Goal: Task Accomplishment & Management: Manage account settings

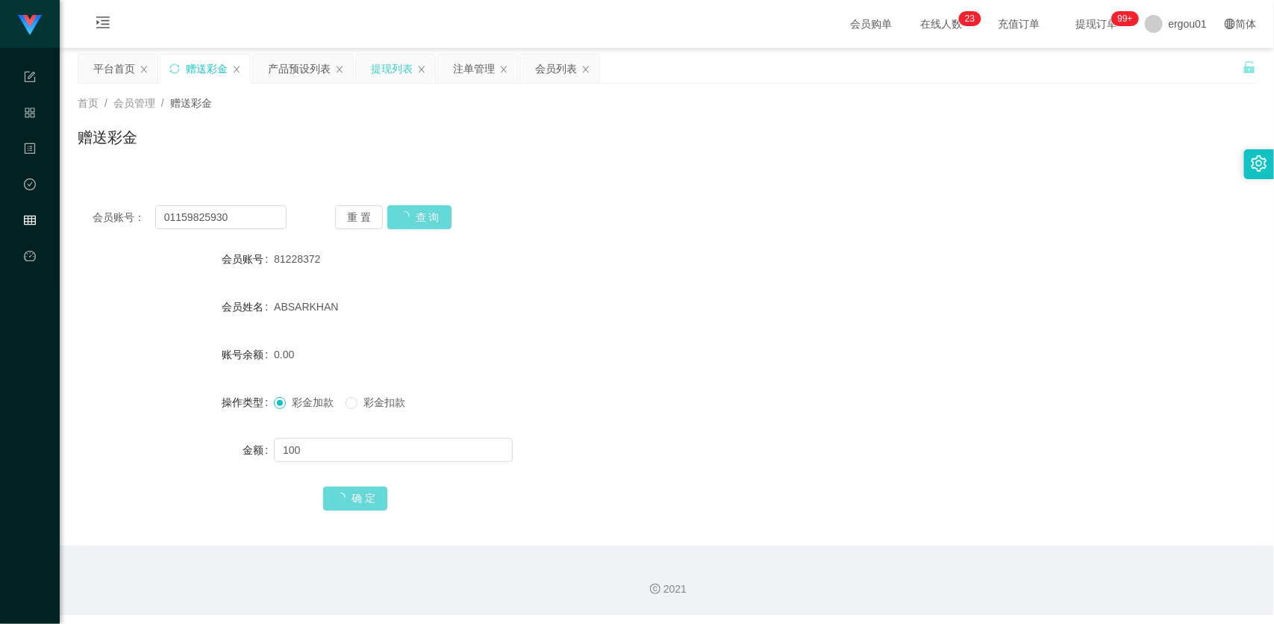
click at [366, 61] on div "提现列表" at bounding box center [395, 68] width 79 height 28
click at [383, 67] on div "提现列表" at bounding box center [392, 68] width 42 height 28
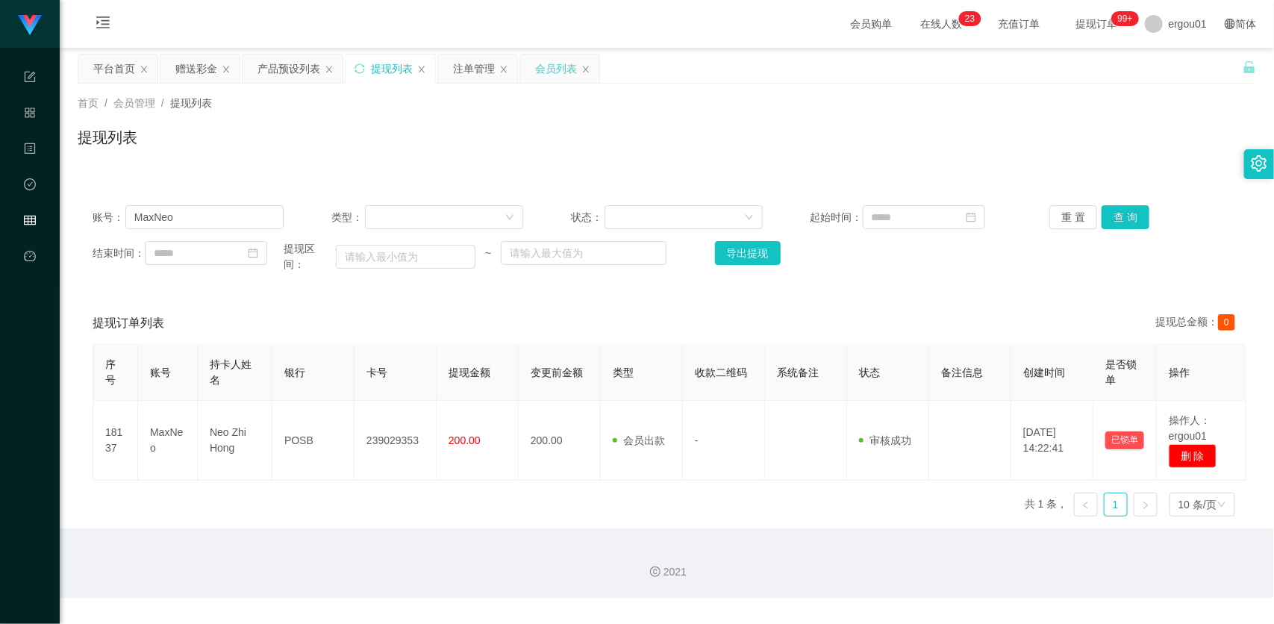
click at [541, 66] on div "会员列表" at bounding box center [556, 68] width 42 height 28
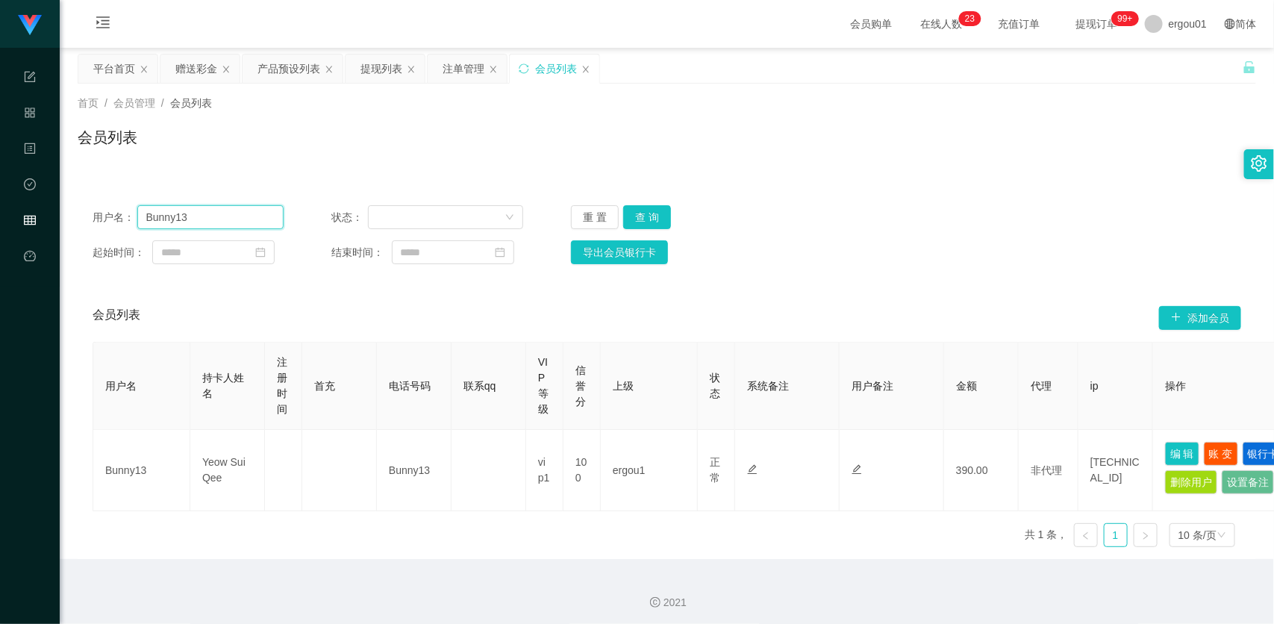
click at [239, 226] on input "Bunny13" at bounding box center [210, 217] width 147 height 24
paste input "81653227"
click at [653, 207] on button "查 询" at bounding box center [647, 217] width 48 height 24
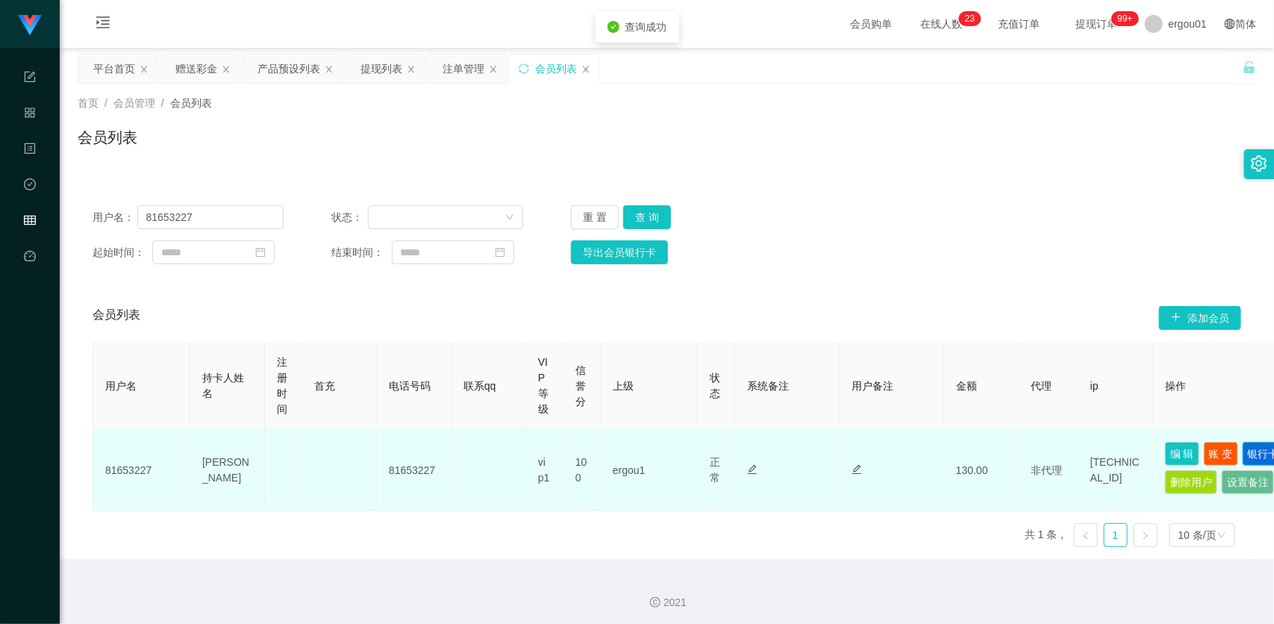
click at [1242, 466] on button "银行卡" at bounding box center [1263, 454] width 42 height 24
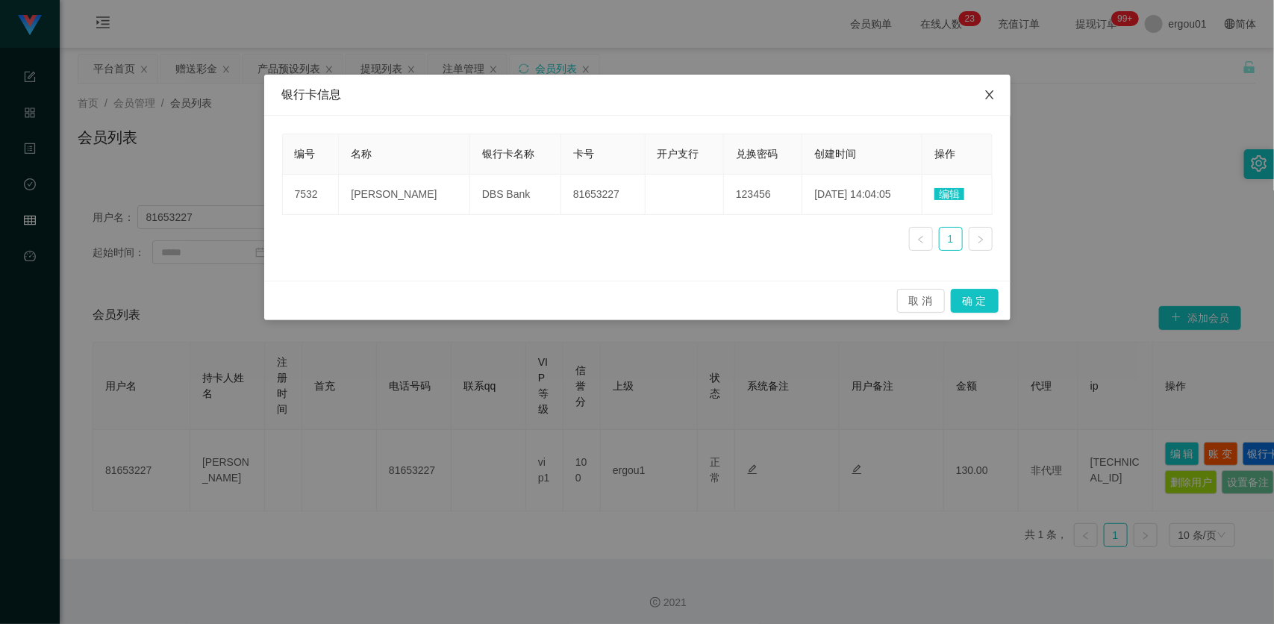
click at [989, 93] on icon "图标: close" at bounding box center [990, 95] width 12 height 12
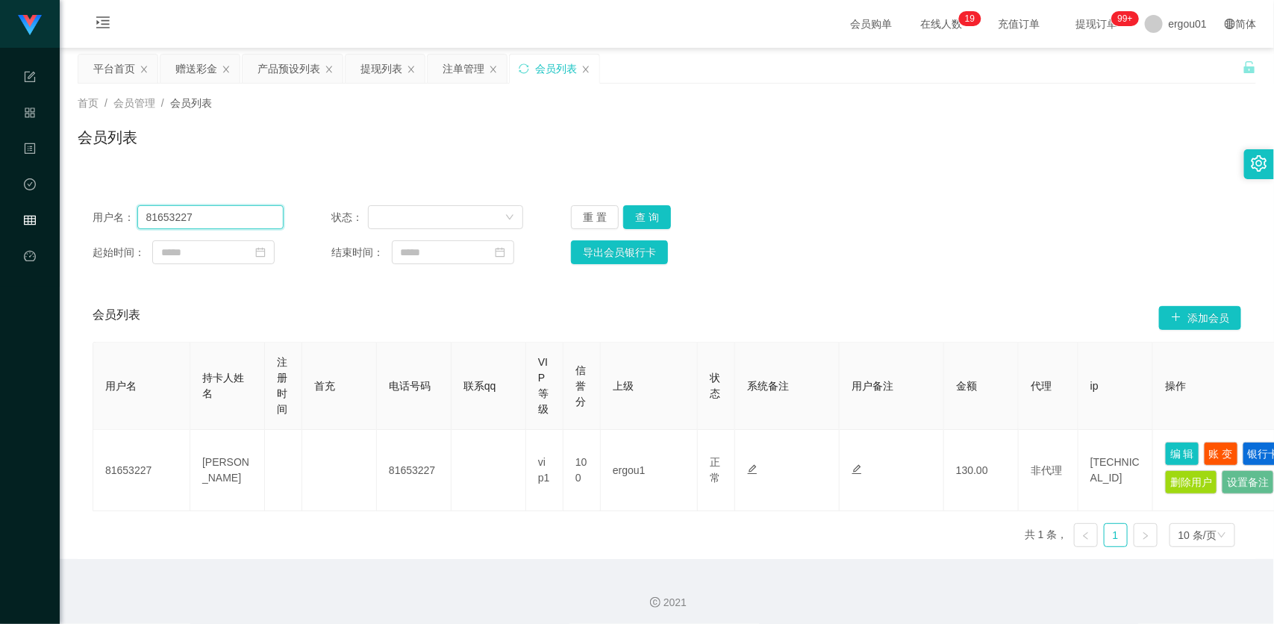
click at [228, 218] on input "81653227" at bounding box center [210, 217] width 147 height 24
paste input "5061969"
type input "85061969"
click at [657, 210] on button "查 询" at bounding box center [647, 217] width 48 height 24
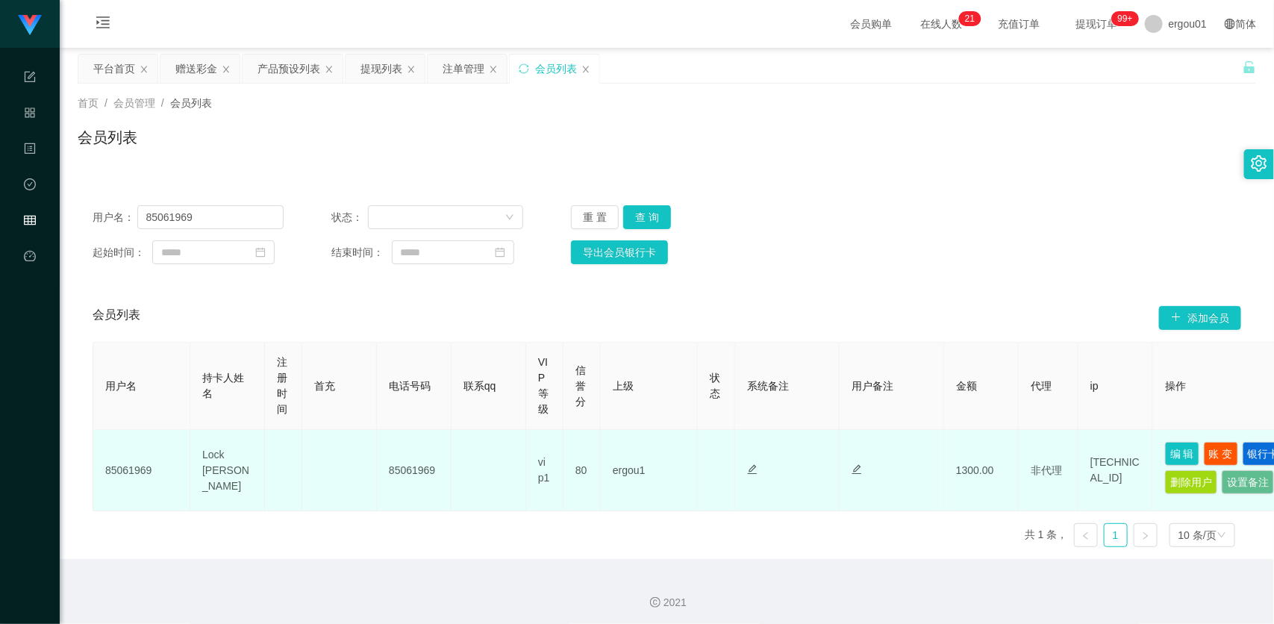
click at [277, 496] on td at bounding box center [283, 470] width 37 height 81
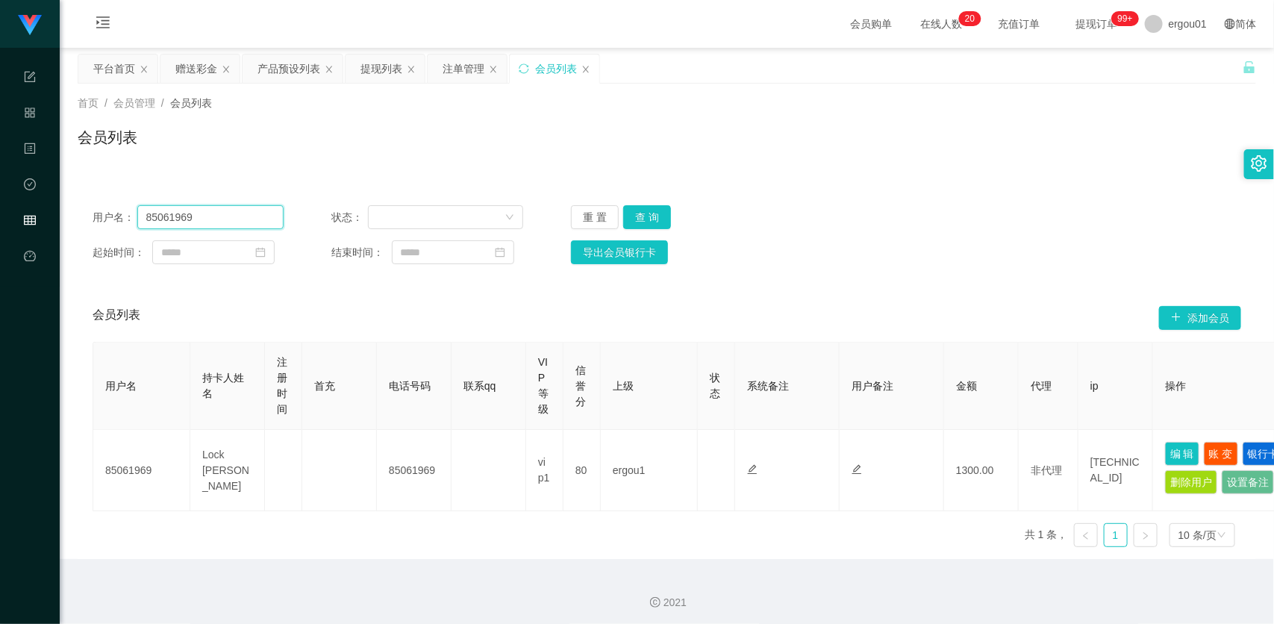
click at [271, 218] on input "85061969" at bounding box center [210, 217] width 147 height 24
click at [180, 219] on input "text" at bounding box center [210, 217] width 147 height 24
paste input "Weih213"
type input "Weih213"
click at [651, 207] on button "查 询" at bounding box center [647, 217] width 48 height 24
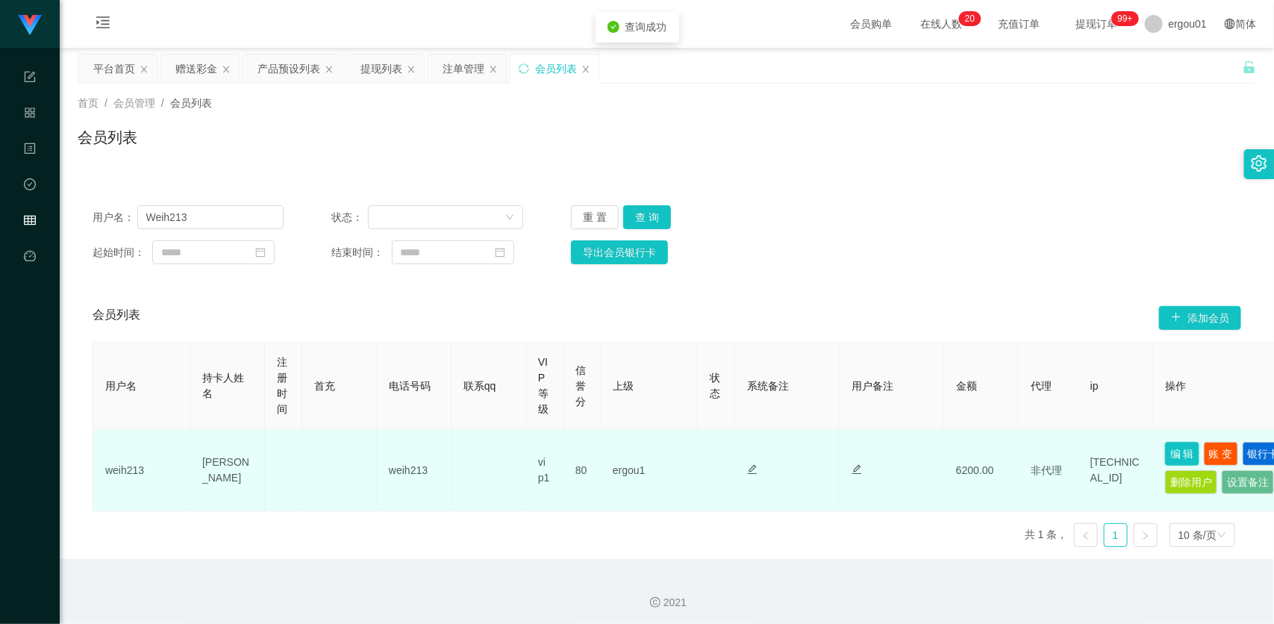
click at [1192, 450] on button "编 辑" at bounding box center [1182, 454] width 34 height 24
type input "weih213"
type input "[PERSON_NAME]"
type input "80"
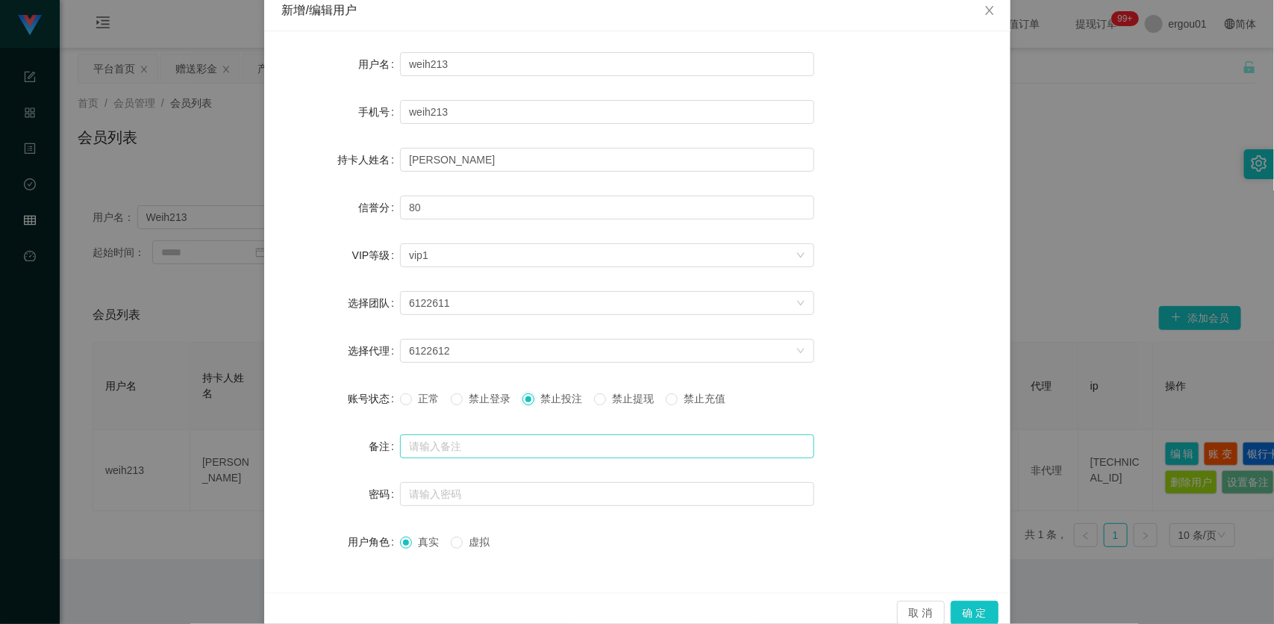
scroll to position [110, 0]
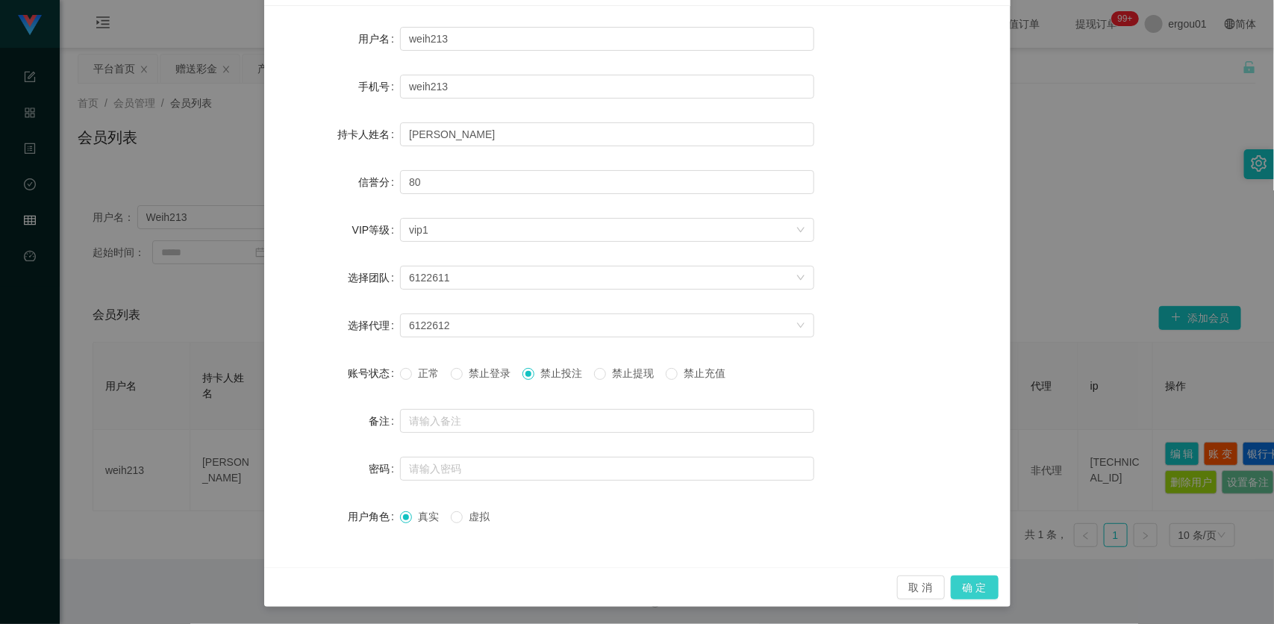
click at [960, 581] on button "确 定" at bounding box center [975, 587] width 48 height 24
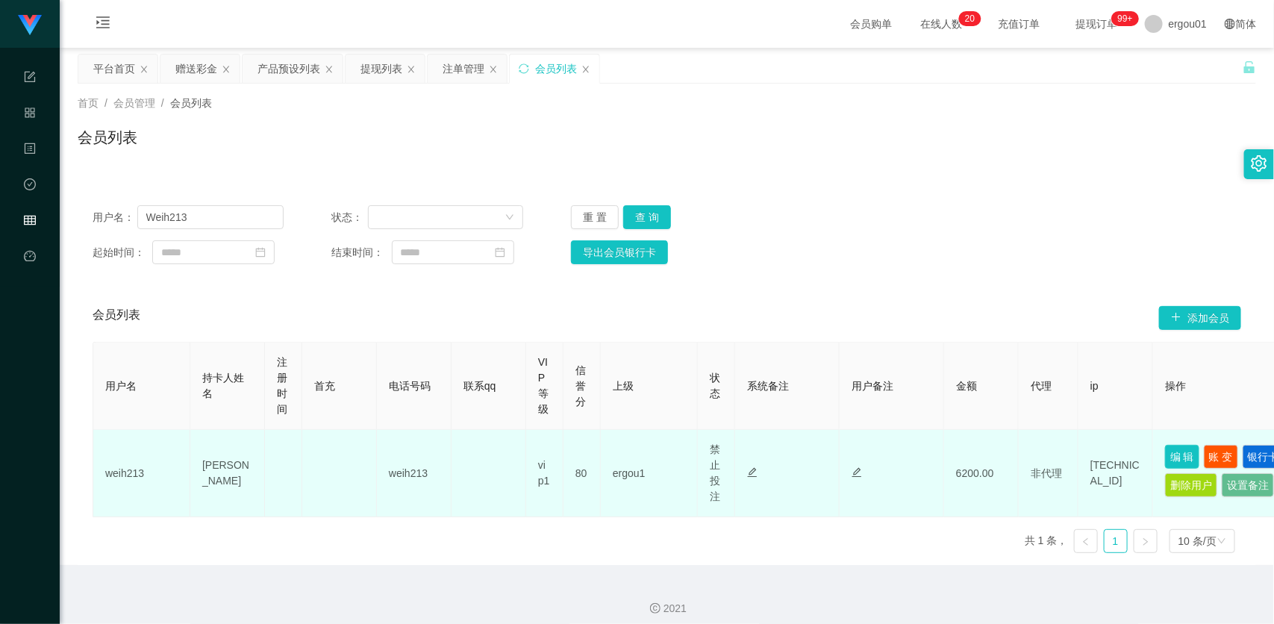
click at [1184, 455] on button "编 辑" at bounding box center [1182, 457] width 34 height 24
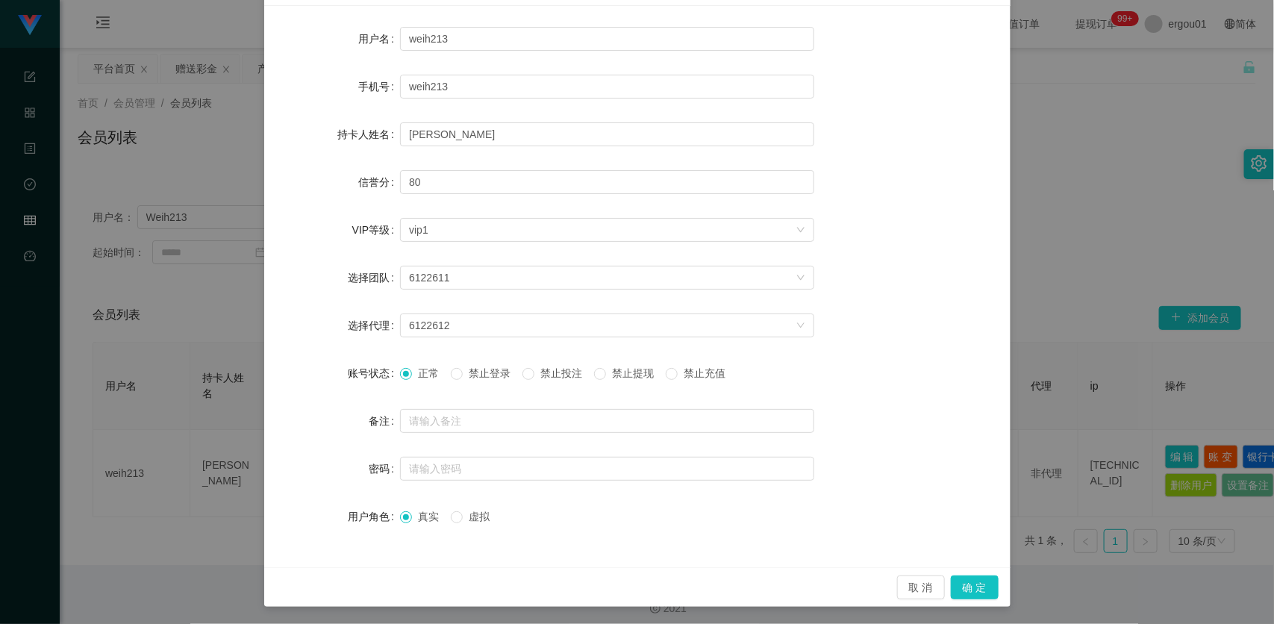
click at [1122, 151] on div "新增/编辑用户 用户名 weih213 手机号 weih213 持卡人姓名 [PERSON_NAME] chin 信誉分 80 VIP等级 选择VIP等级 v…" at bounding box center [637, 312] width 1274 height 624
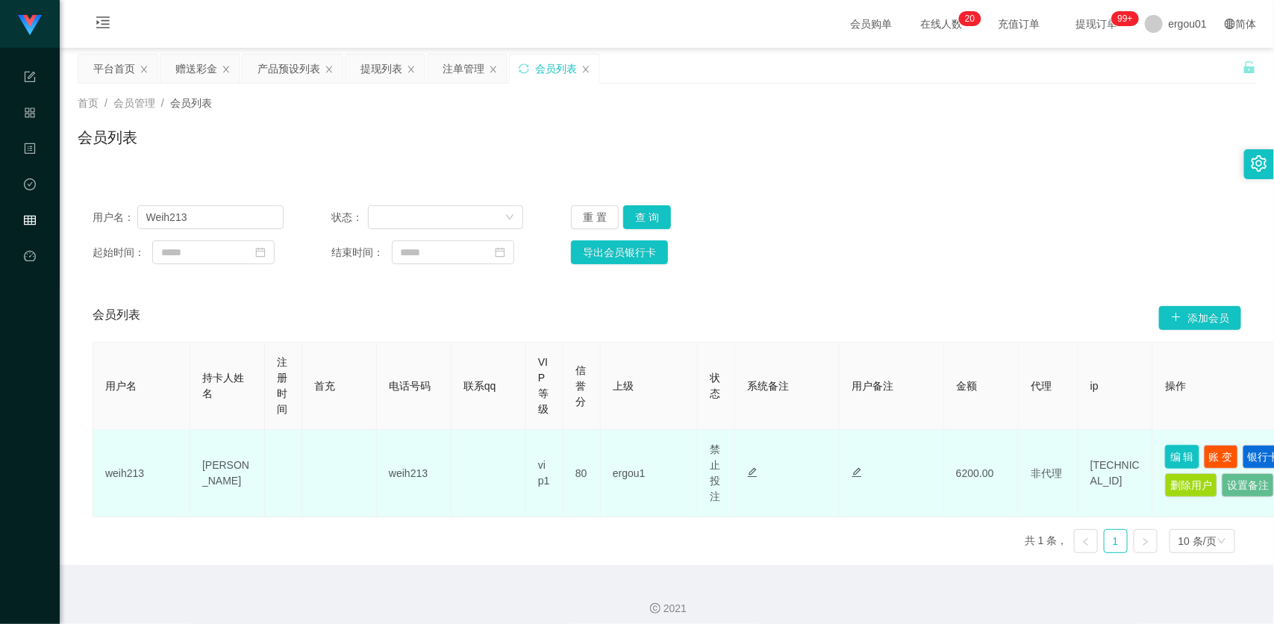
click at [1177, 449] on button "编 辑" at bounding box center [1182, 457] width 34 height 24
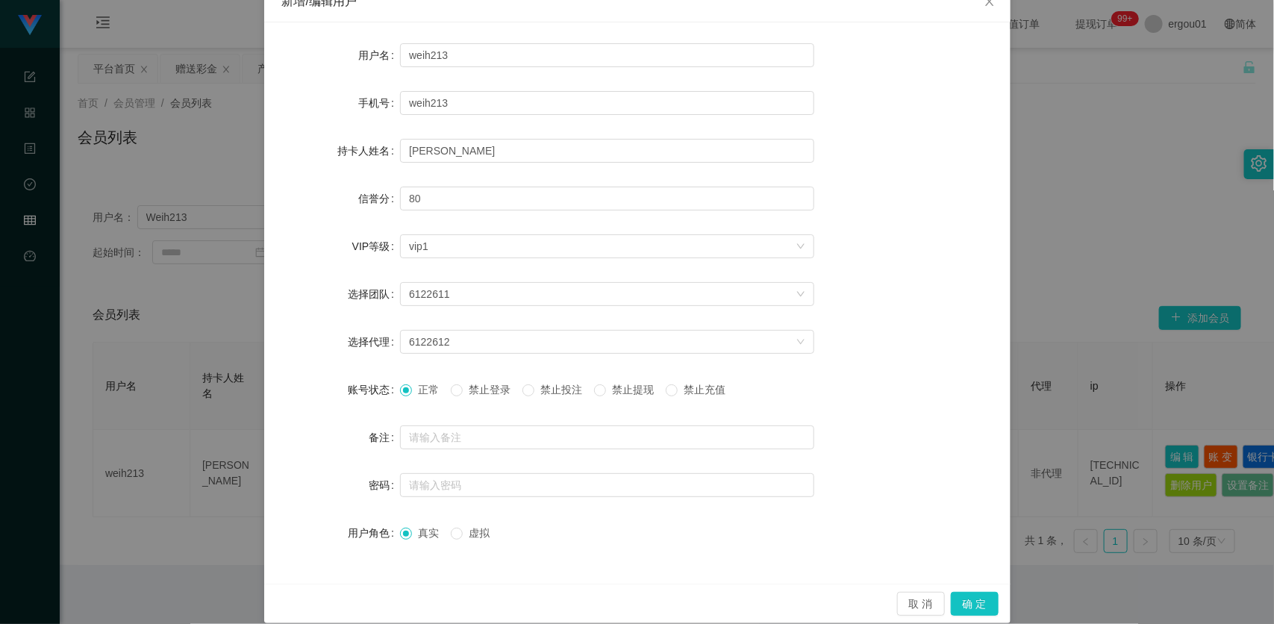
scroll to position [110, 0]
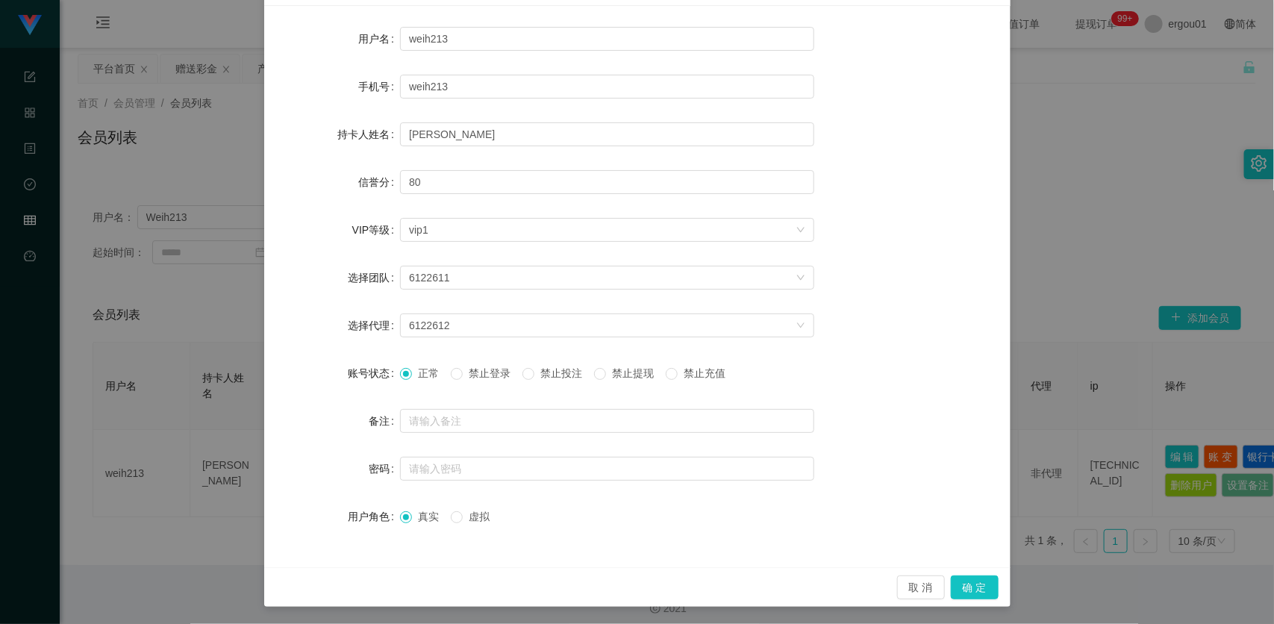
click at [590, 516] on div "真实 虚拟" at bounding box center [607, 516] width 414 height 30
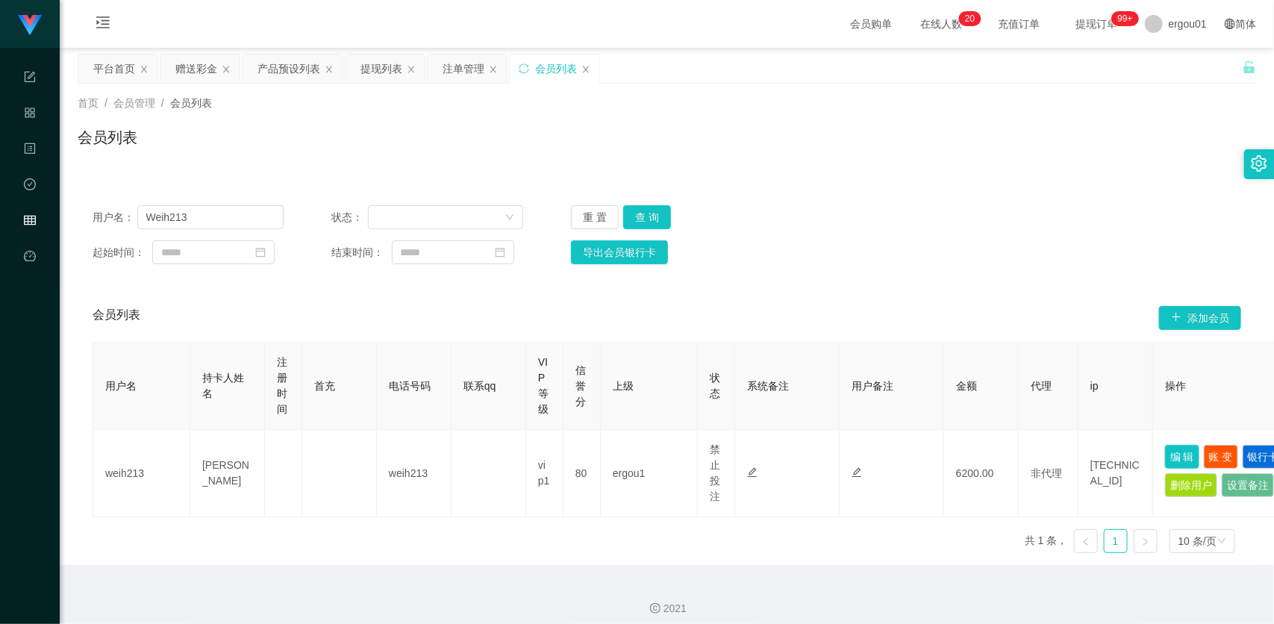
scroll to position [35, 0]
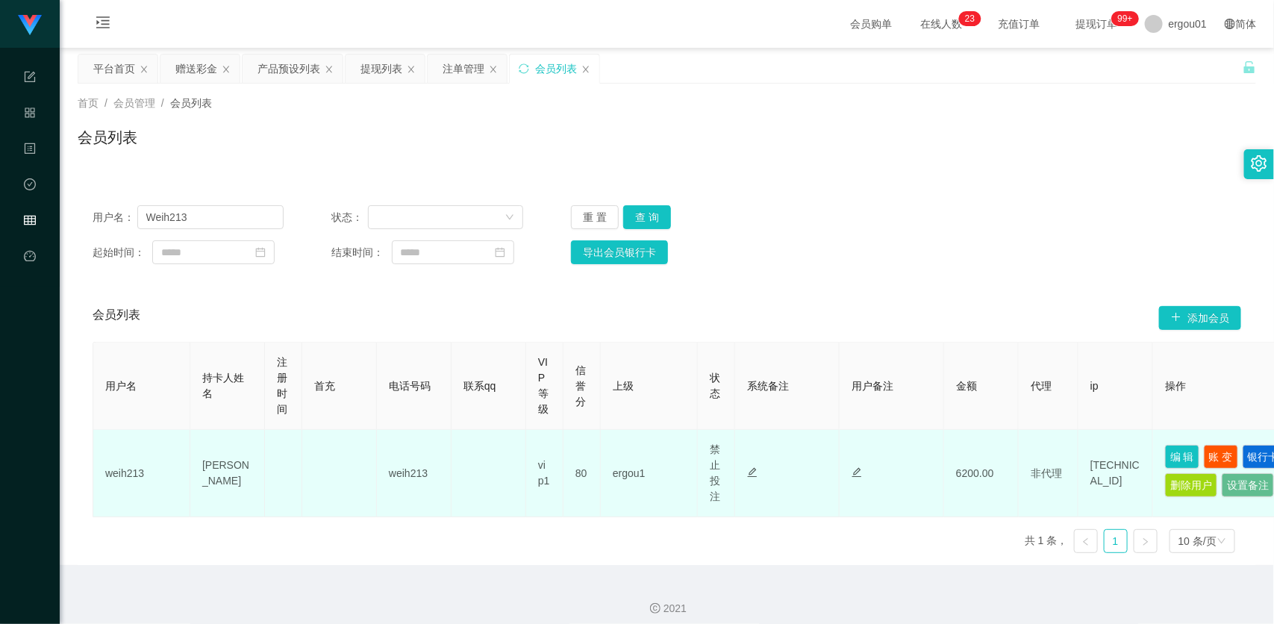
click at [721, 467] on td "正常 禁止登录 禁止投注 禁止提现 禁止充值" at bounding box center [716, 473] width 37 height 87
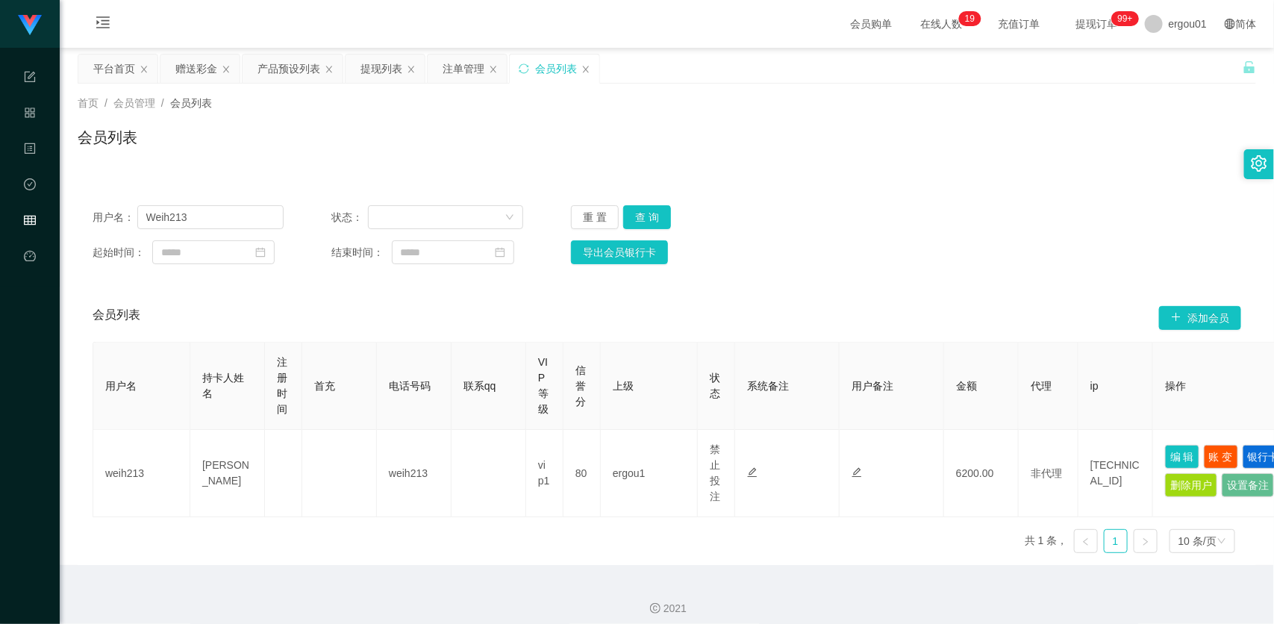
click at [1184, 116] on div "首页 / 会员管理 / 会员列表 / 会员列表" at bounding box center [667, 128] width 1178 height 65
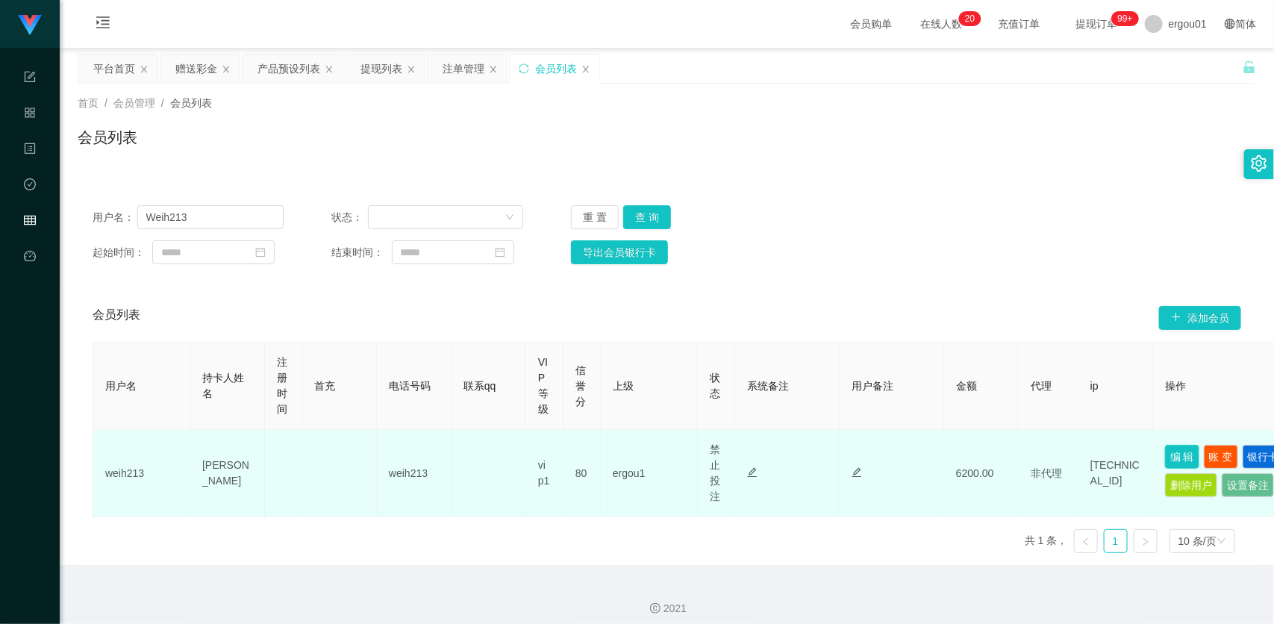
click at [1183, 460] on button "编 辑" at bounding box center [1182, 457] width 34 height 24
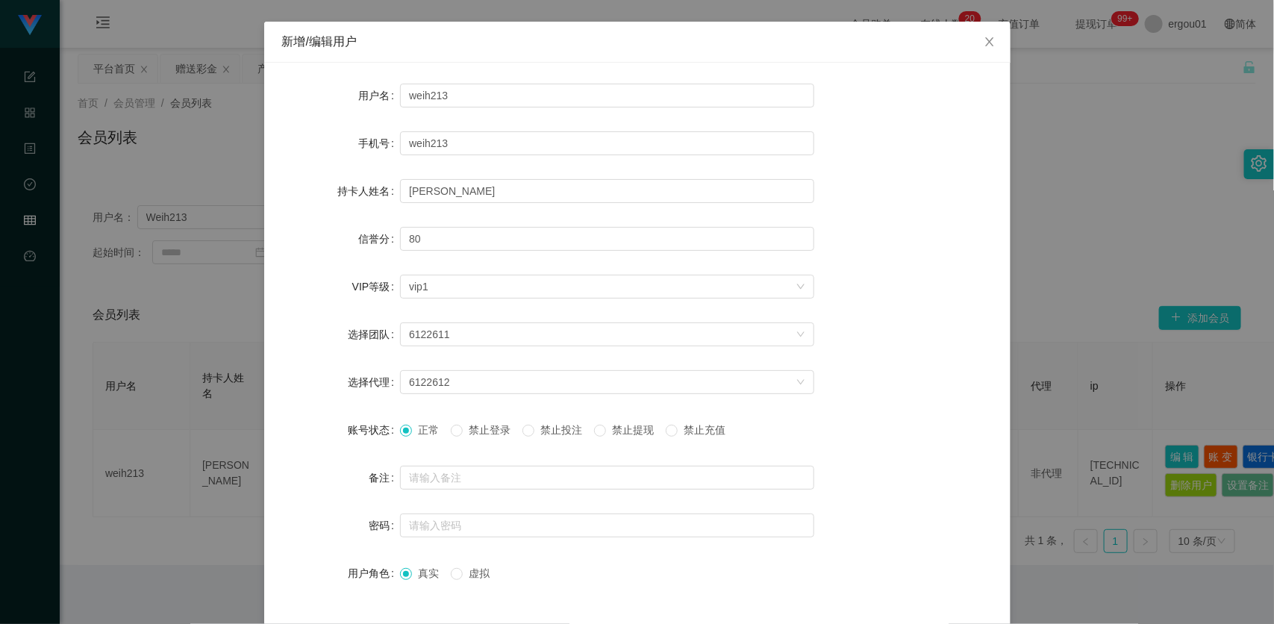
scroll to position [0, 0]
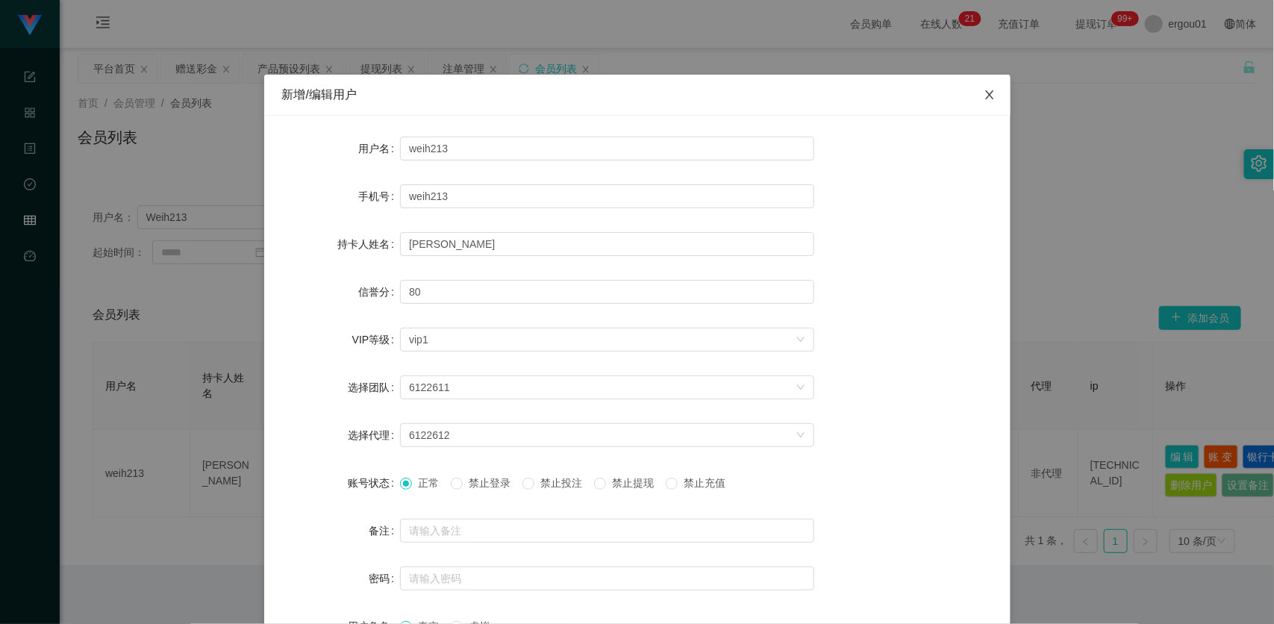
click at [986, 90] on icon "图标: close" at bounding box center [990, 95] width 12 height 12
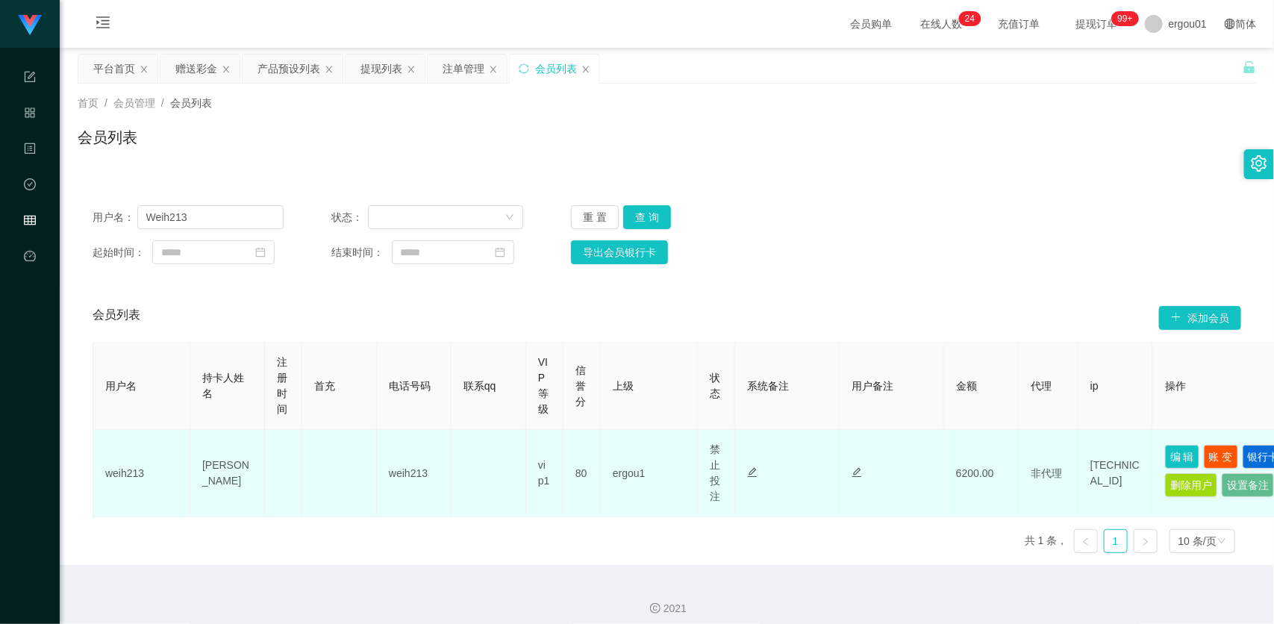
click at [404, 485] on td "weih213" at bounding box center [414, 473] width 75 height 87
click at [1175, 455] on button "编 辑" at bounding box center [1182, 457] width 34 height 24
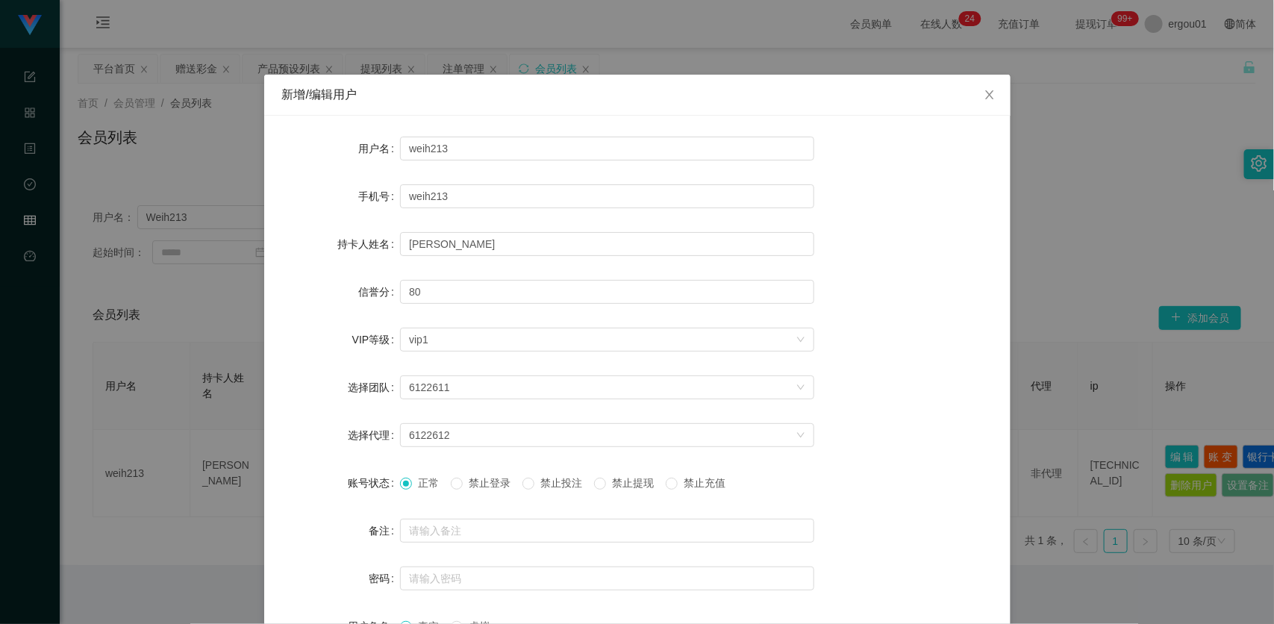
scroll to position [110, 0]
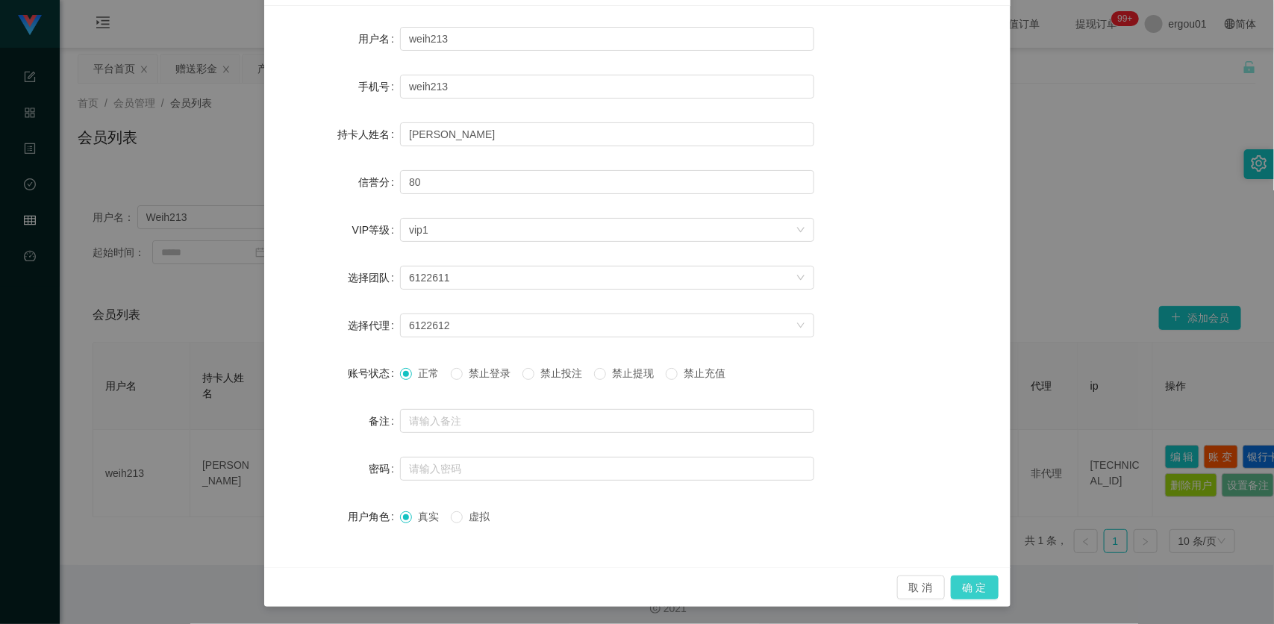
click at [972, 581] on button "确 定" at bounding box center [975, 587] width 48 height 24
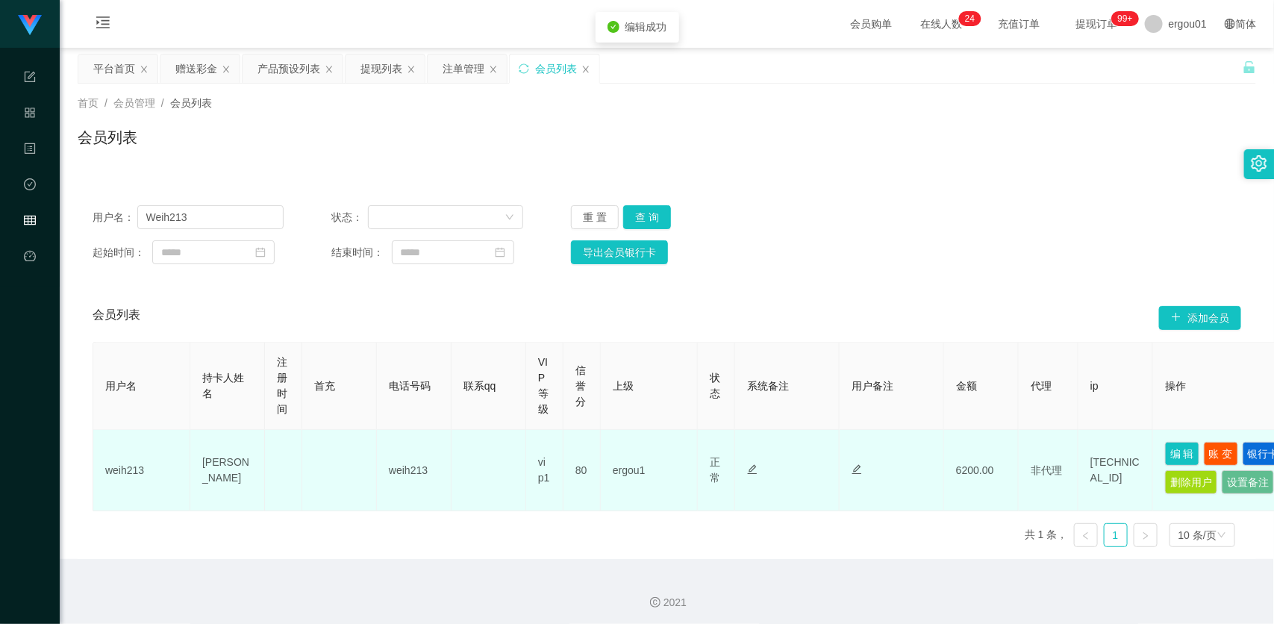
click at [1179, 440] on td "编 辑 账 变 银行卡 删除用户 设置备注" at bounding box center [1227, 470] width 149 height 81
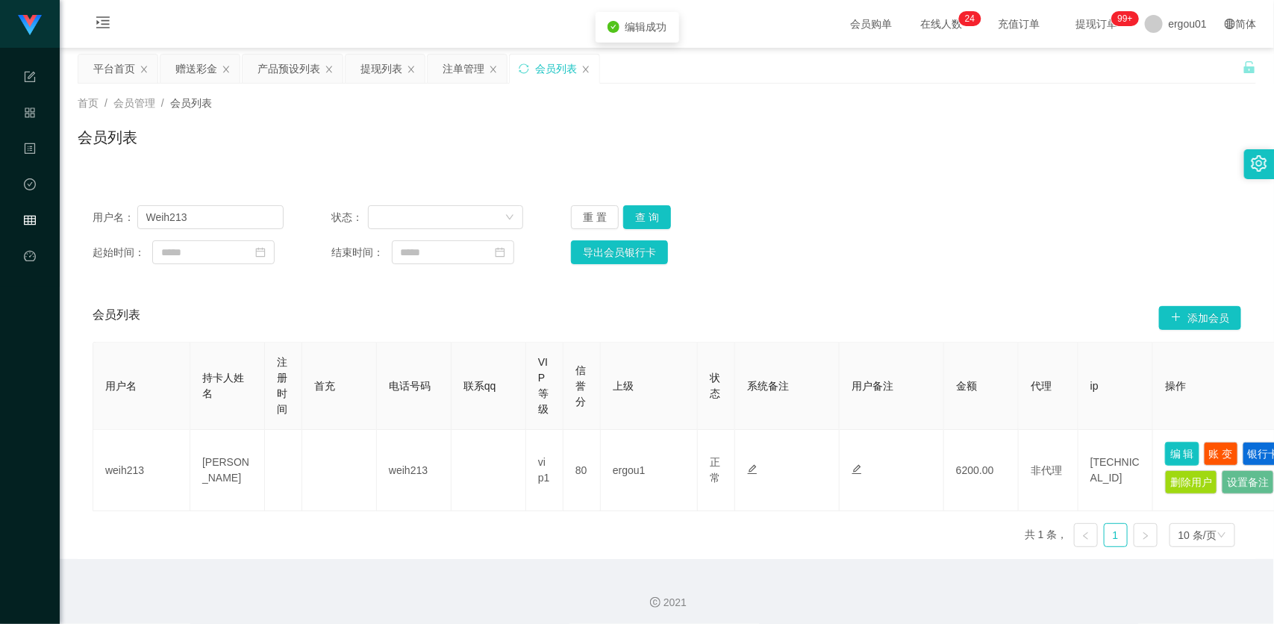
click at [1170, 457] on button "编 辑" at bounding box center [1182, 454] width 34 height 24
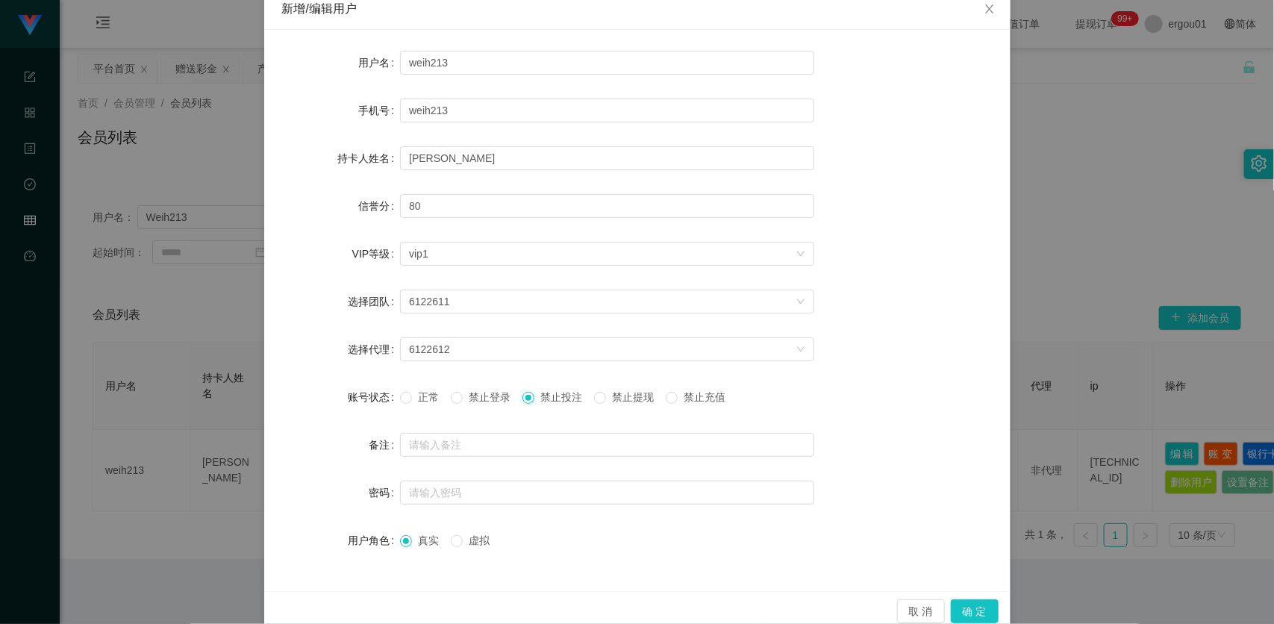
scroll to position [110, 0]
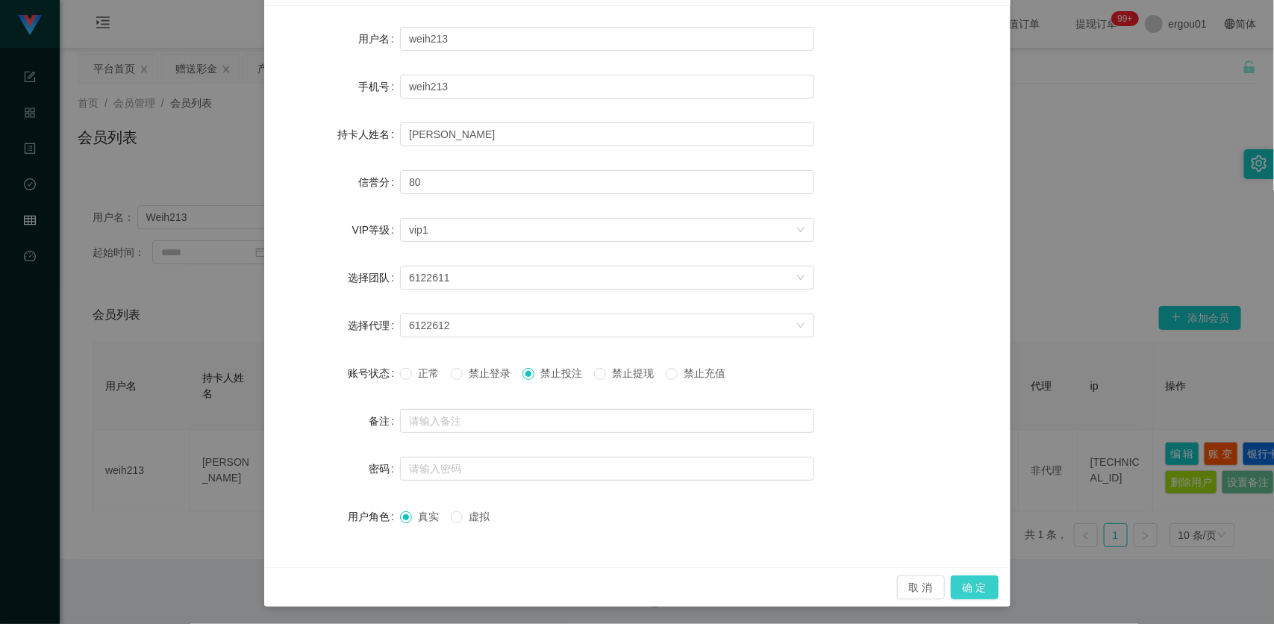
click at [968, 588] on button "确 定" at bounding box center [975, 587] width 48 height 24
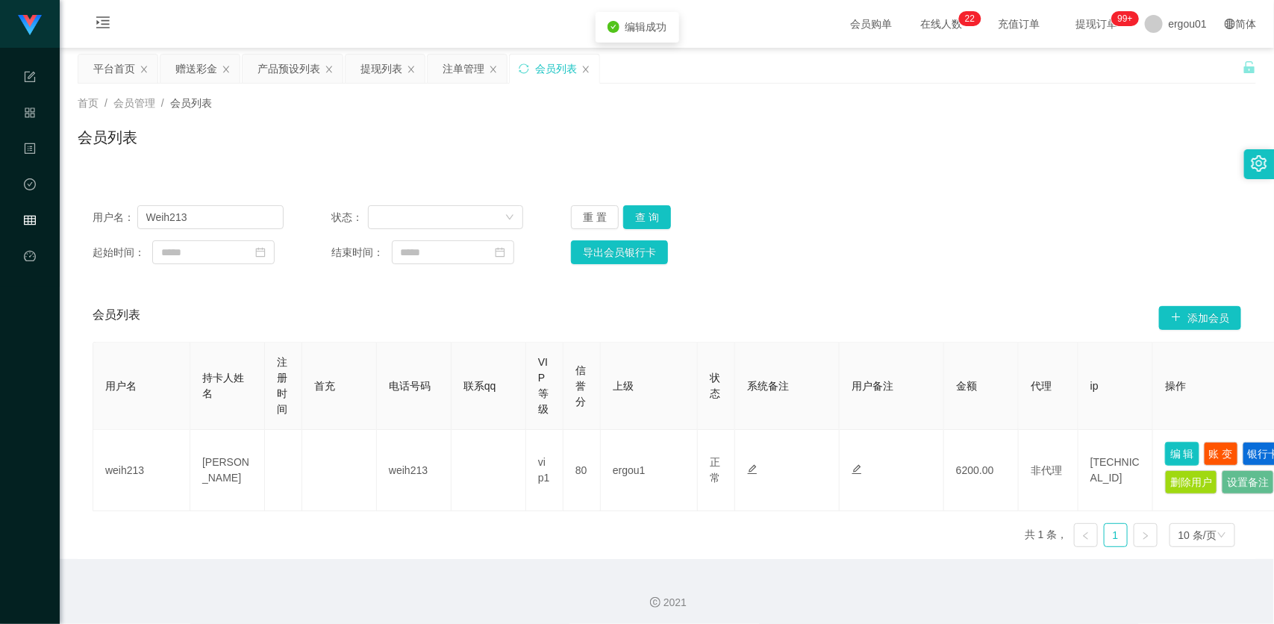
scroll to position [35, 0]
click at [914, 565] on div "用户名 持卡人姓名 注册时间 首充 电话号码 联系qq VIP等级 信誉分 上级 状态 系统备注 用户备注 金额 代理 ip 操作 weih213 Yeoh …" at bounding box center [667, 453] width 1148 height 223
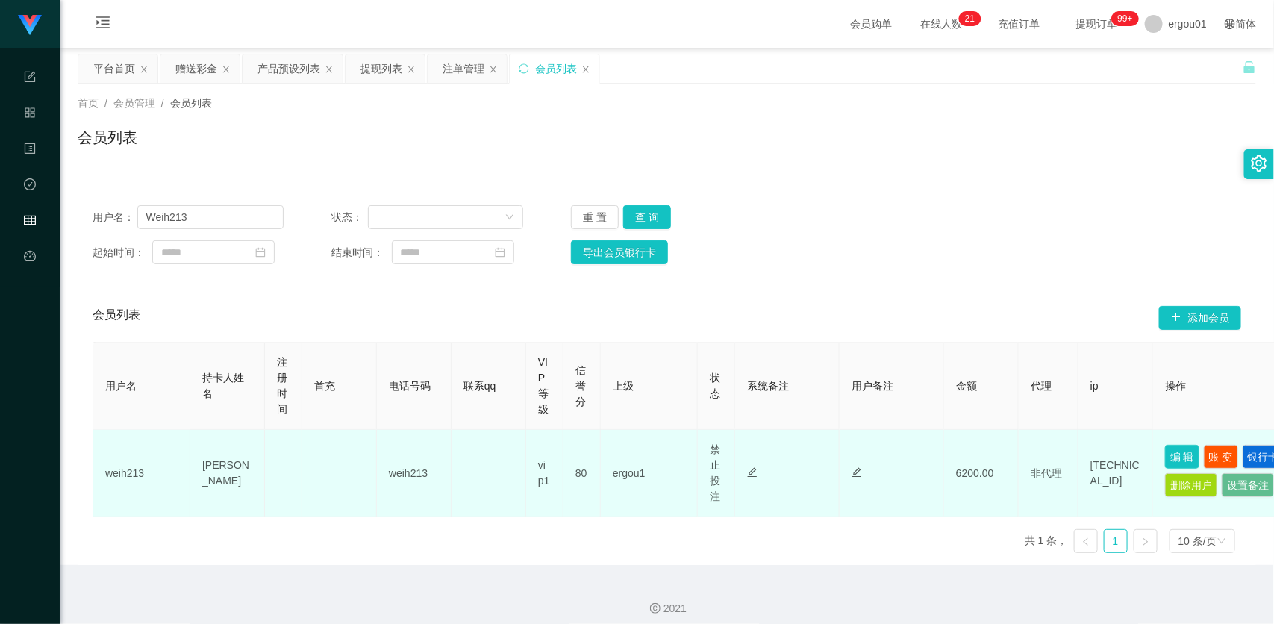
click at [1178, 452] on button "编 辑" at bounding box center [1182, 457] width 34 height 24
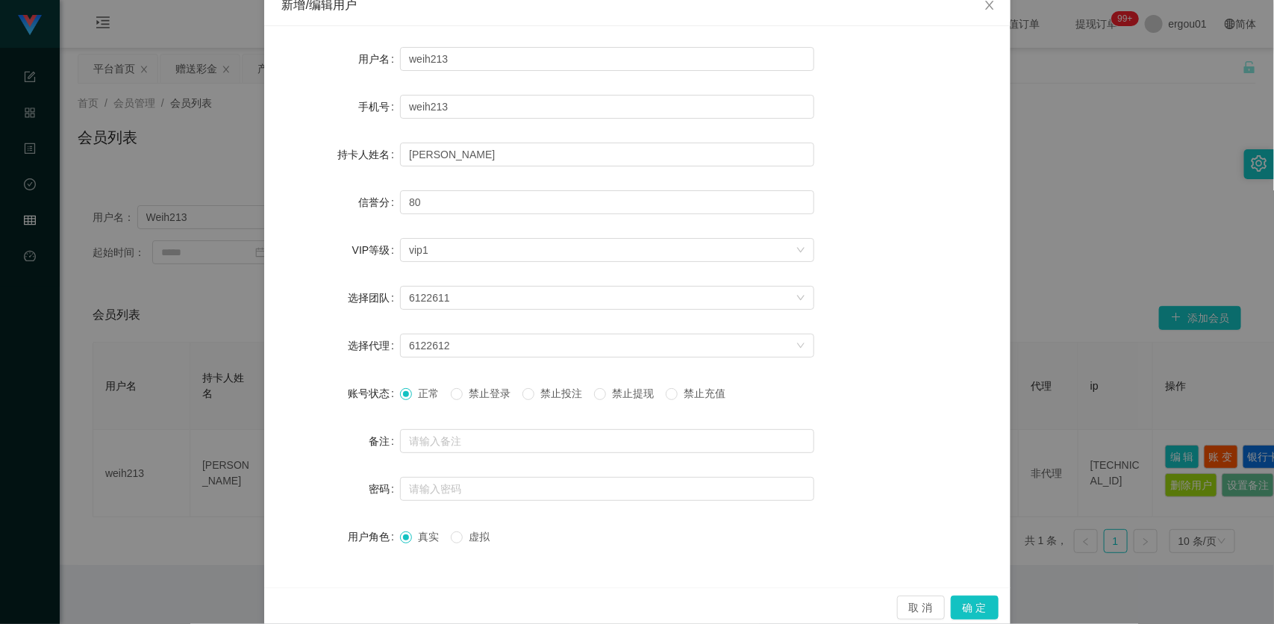
scroll to position [110, 0]
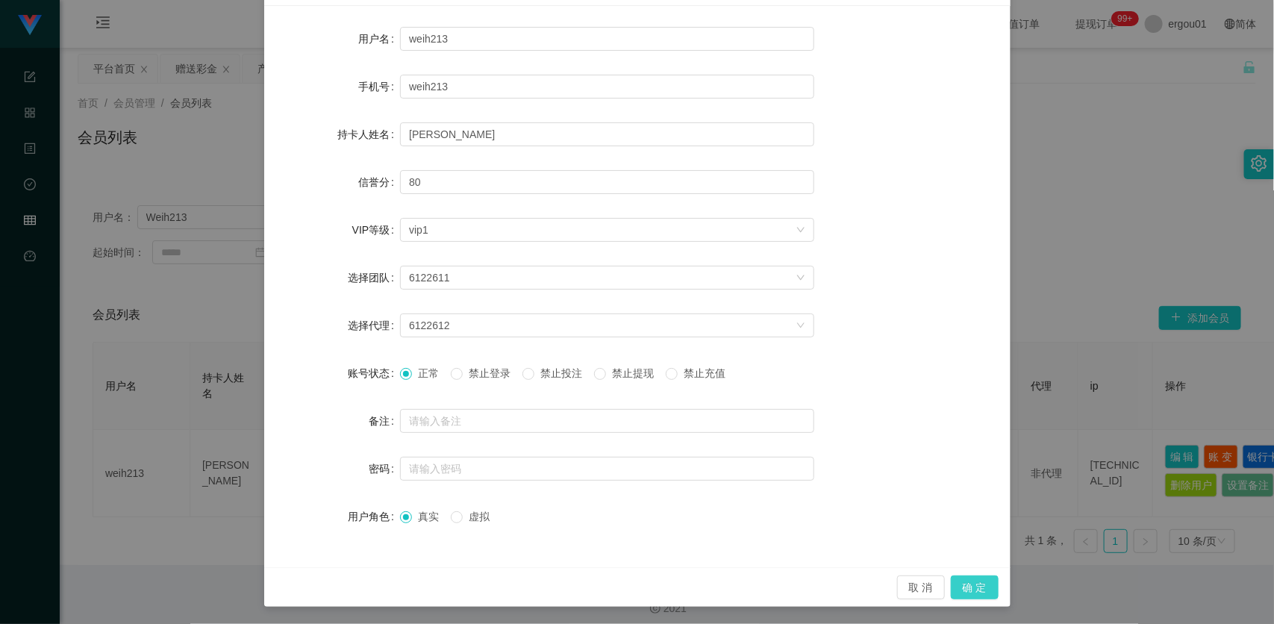
click at [966, 584] on button "确 定" at bounding box center [975, 587] width 48 height 24
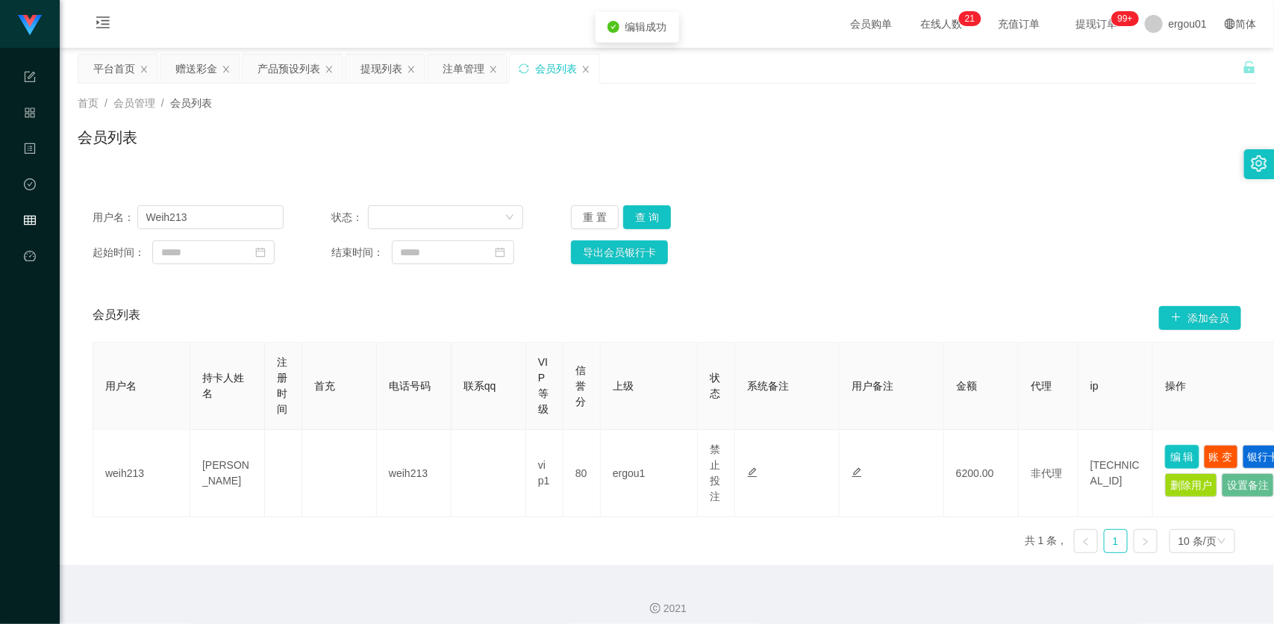
scroll to position [35, 0]
drag, startPoint x: 207, startPoint y: 71, endPoint x: 228, endPoint y: 69, distance: 20.9
click at [207, 69] on div "赠送彩金" at bounding box center [196, 68] width 42 height 28
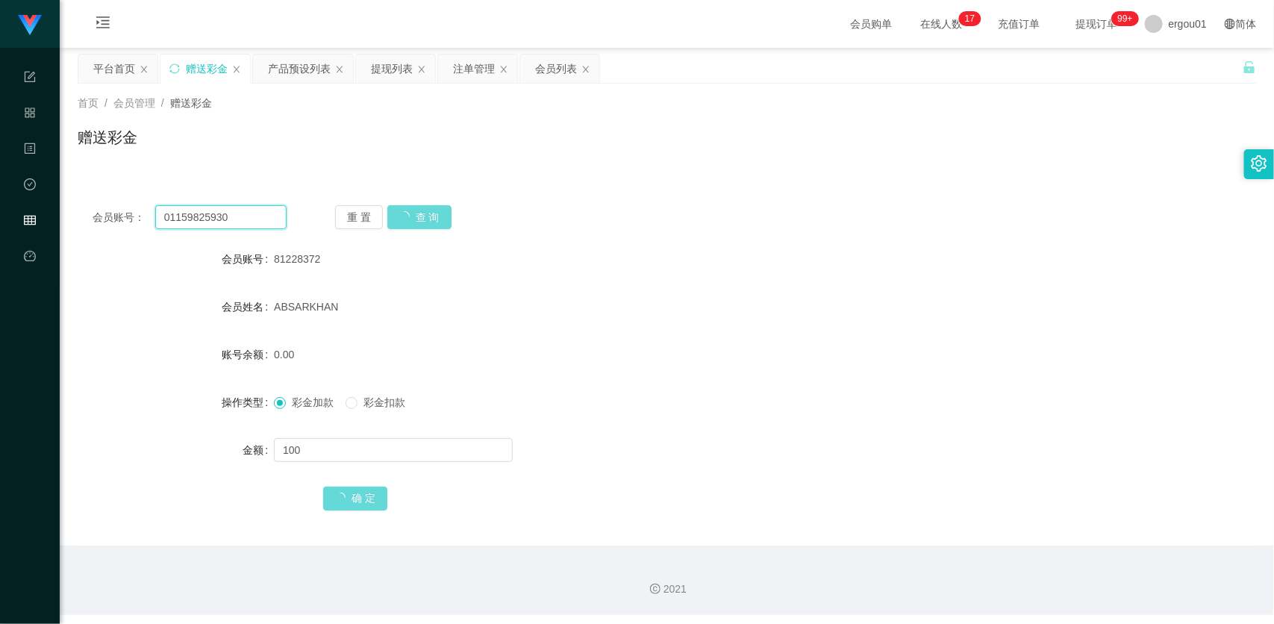
click at [266, 215] on input "01159825930" at bounding box center [220, 217] width 131 height 24
paste input "90662822"
type input "90662822"
drag, startPoint x: 403, startPoint y: 213, endPoint x: 415, endPoint y: 215, distance: 12.0
click at [404, 213] on div "重 置 查 询" at bounding box center [432, 217] width 194 height 24
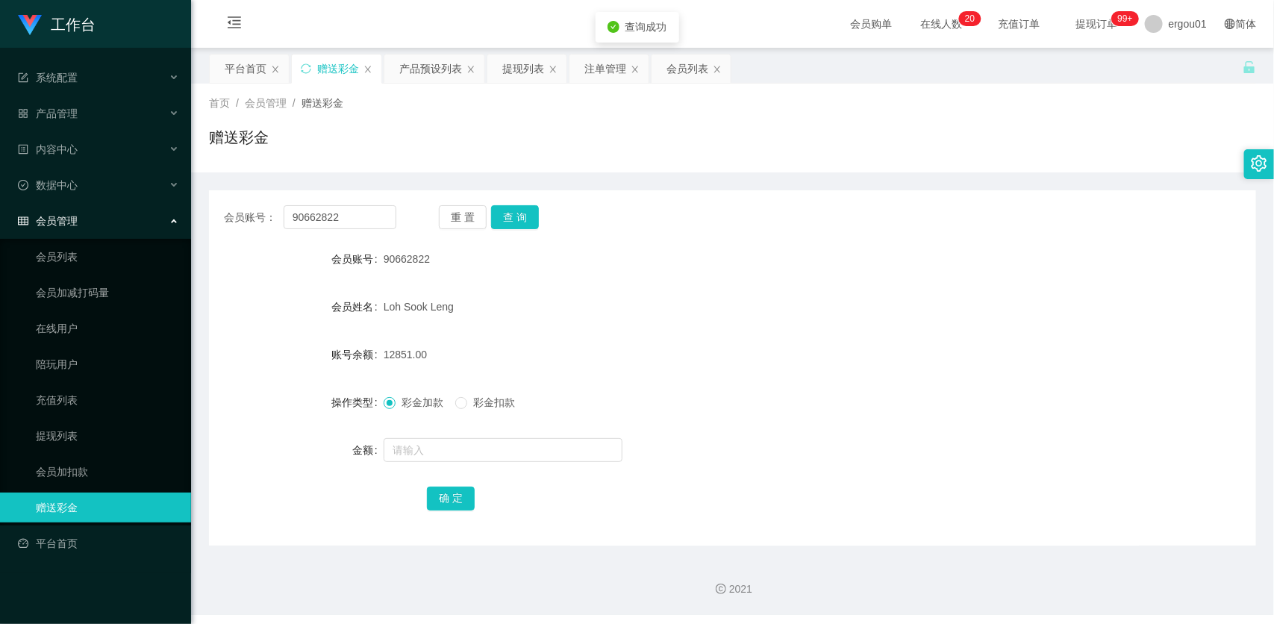
click at [435, 428] on form "会员账号 90662822 会员姓名 Loh Sook Leng 账号余额 12851.00 操作类型 彩金加款 彩金扣款 金额 确 定" at bounding box center [732, 378] width 1047 height 269
click at [423, 444] on input "text" at bounding box center [503, 450] width 239 height 24
type input "208"
click at [451, 501] on button "确 定" at bounding box center [451, 499] width 48 height 24
